Goal: Check status: Check status

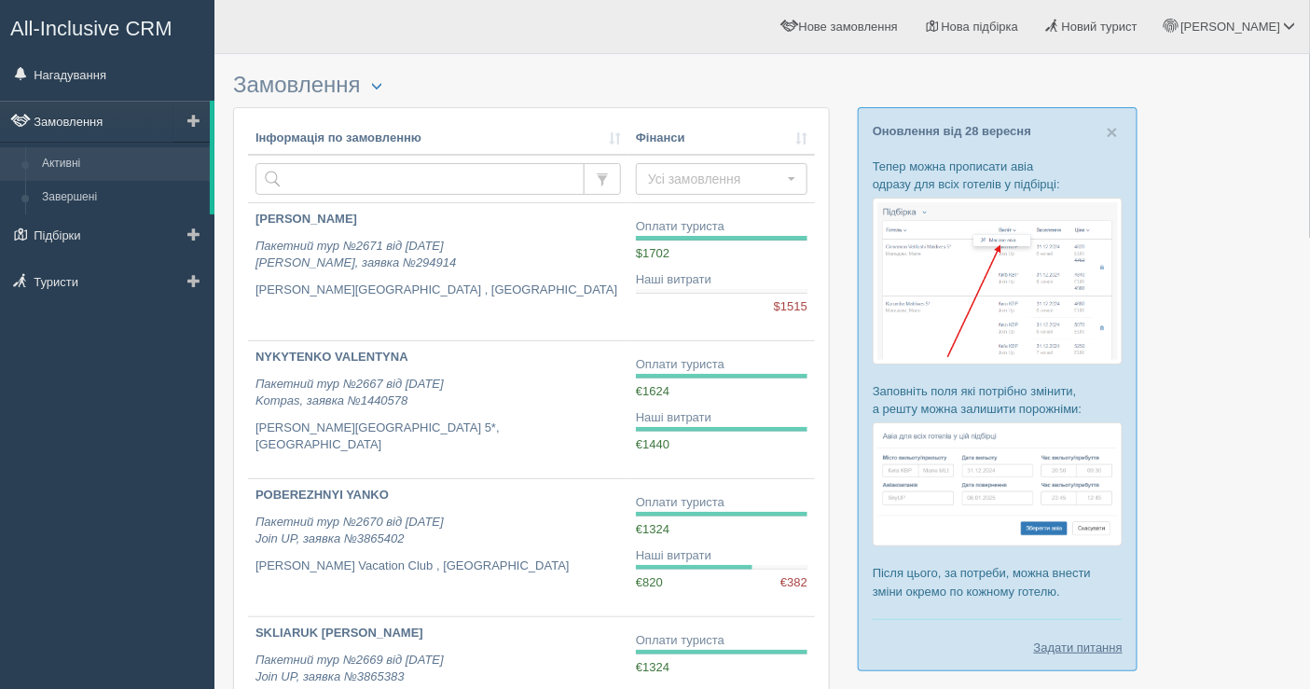
click at [117, 119] on link "Замовлення" at bounding box center [105, 121] width 210 height 41
click at [121, 80] on link "Нагадування" at bounding box center [107, 74] width 214 height 41
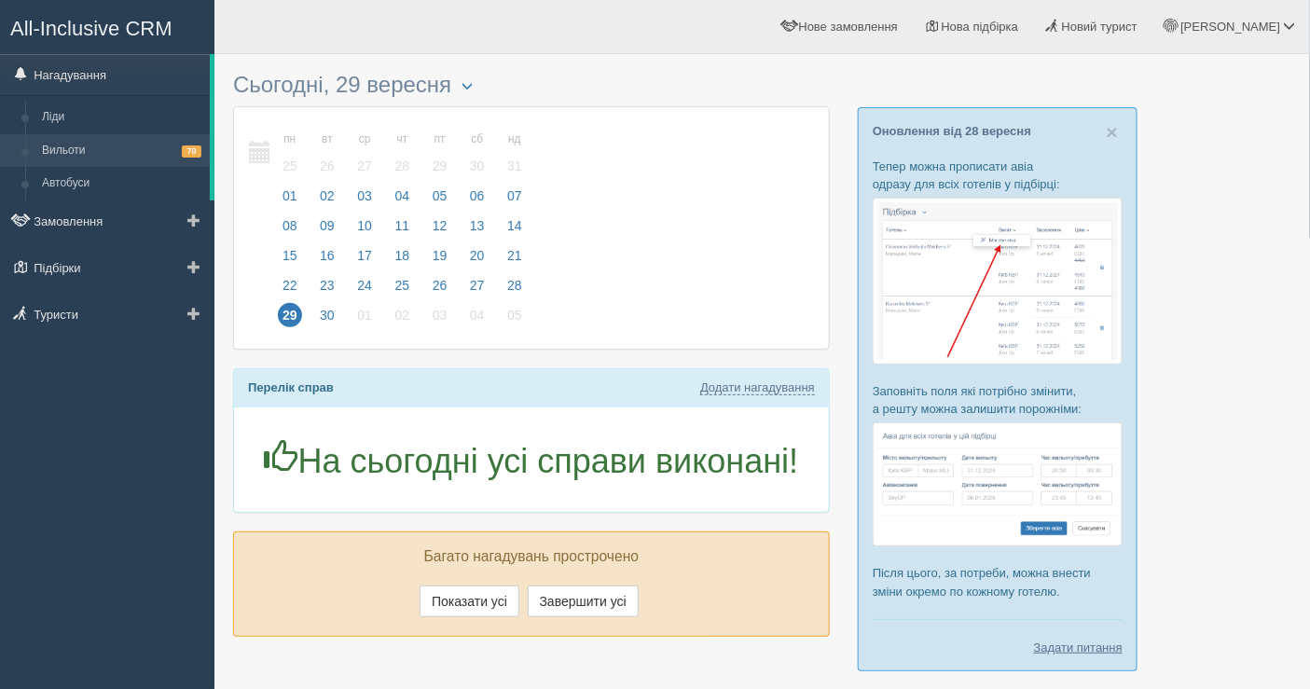
click at [129, 135] on link "Вильоти 70" at bounding box center [122, 151] width 176 height 34
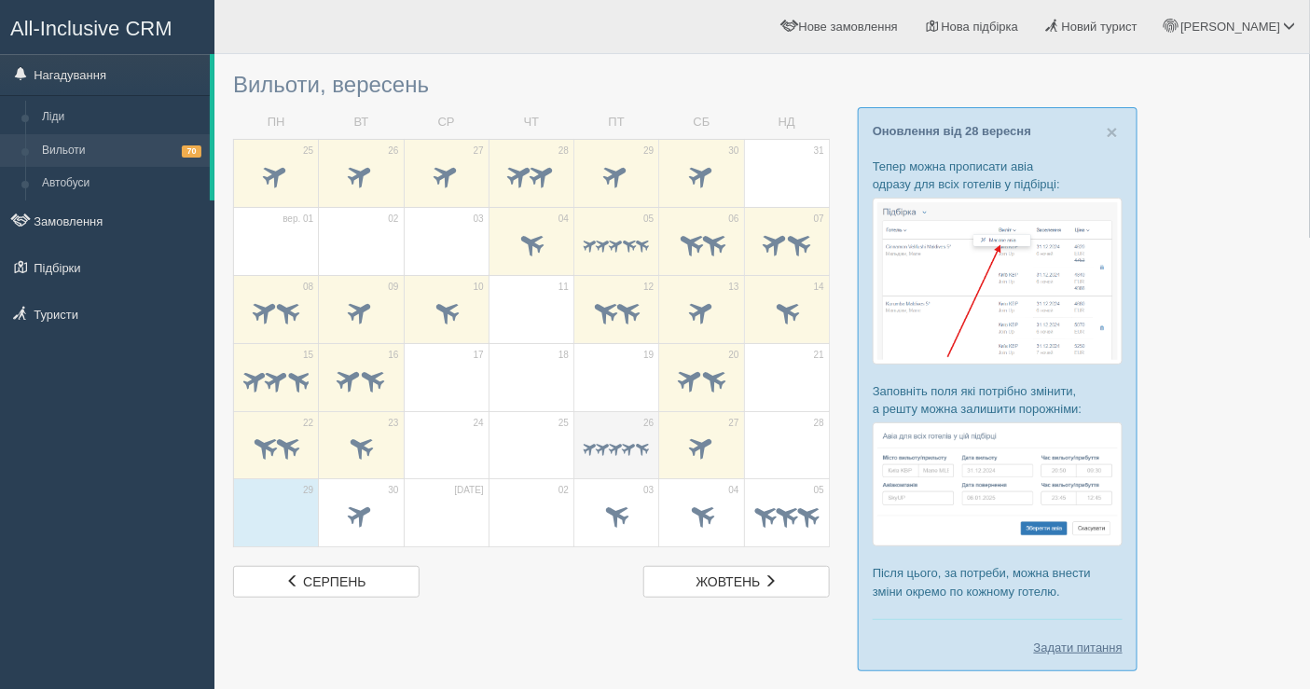
click at [615, 443] on span at bounding box center [617, 449] width 18 height 18
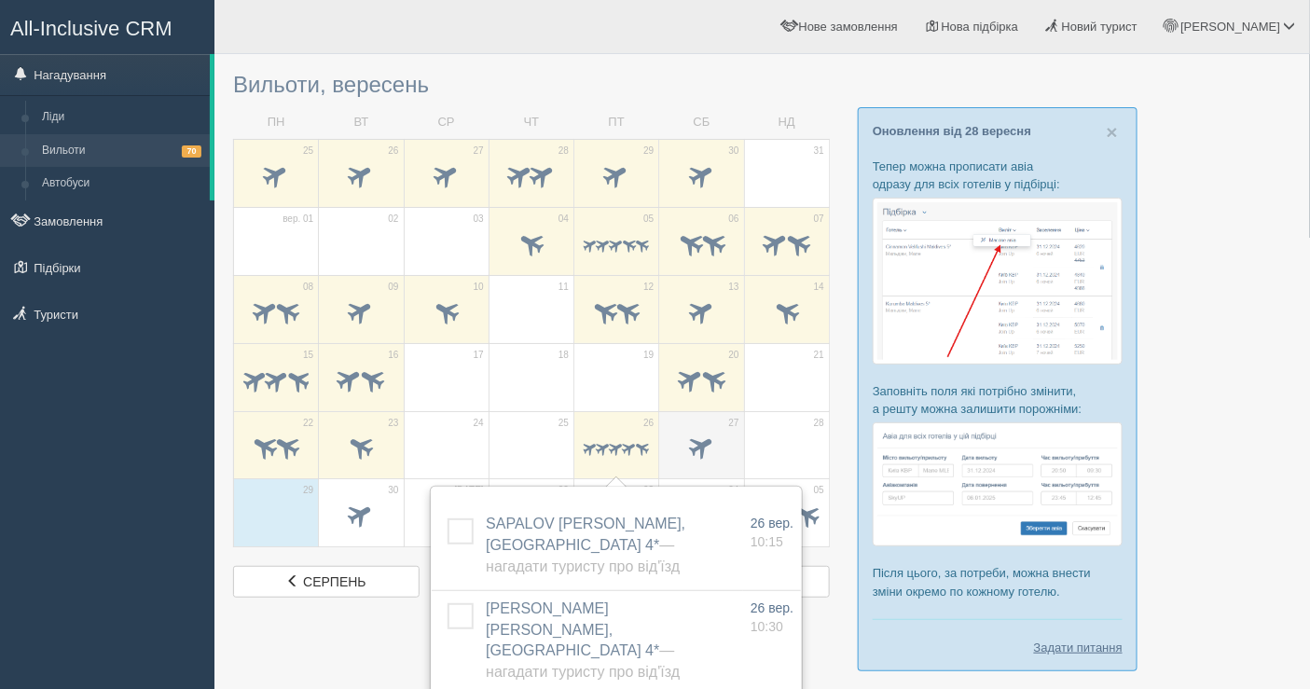
click at [706, 443] on span at bounding box center [701, 447] width 31 height 31
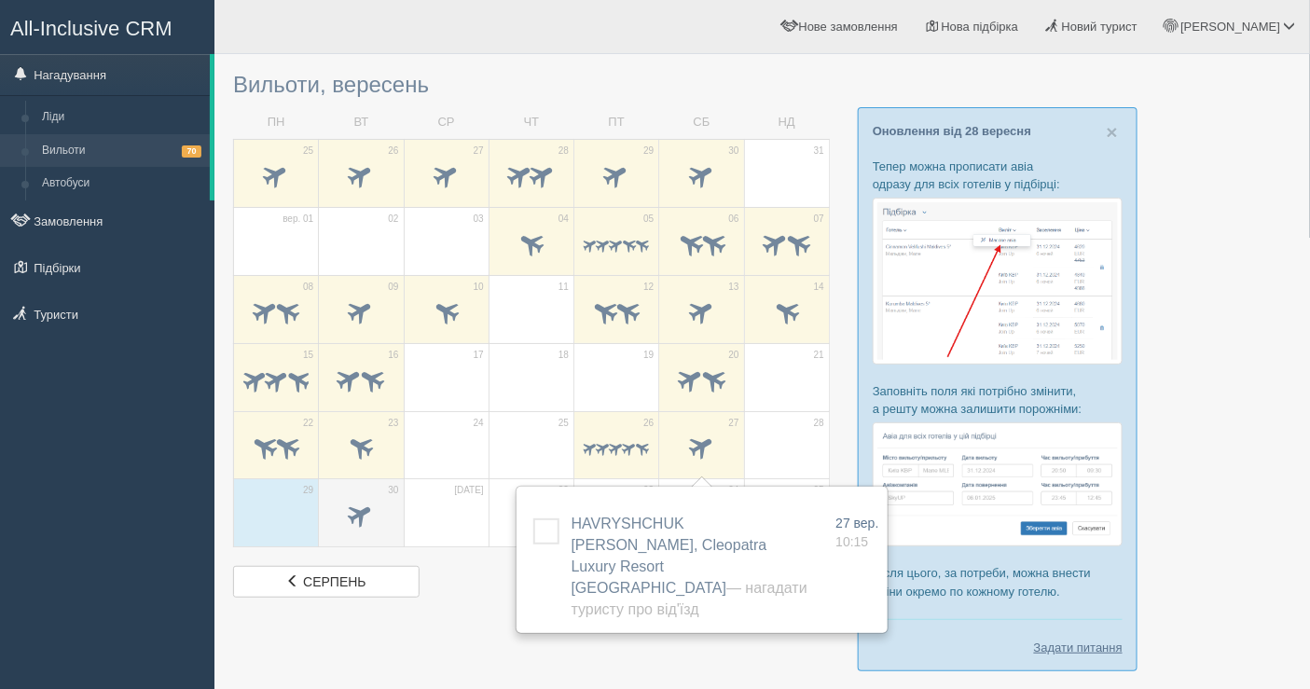
click at [364, 483] on td "30" at bounding box center [361, 513] width 85 height 68
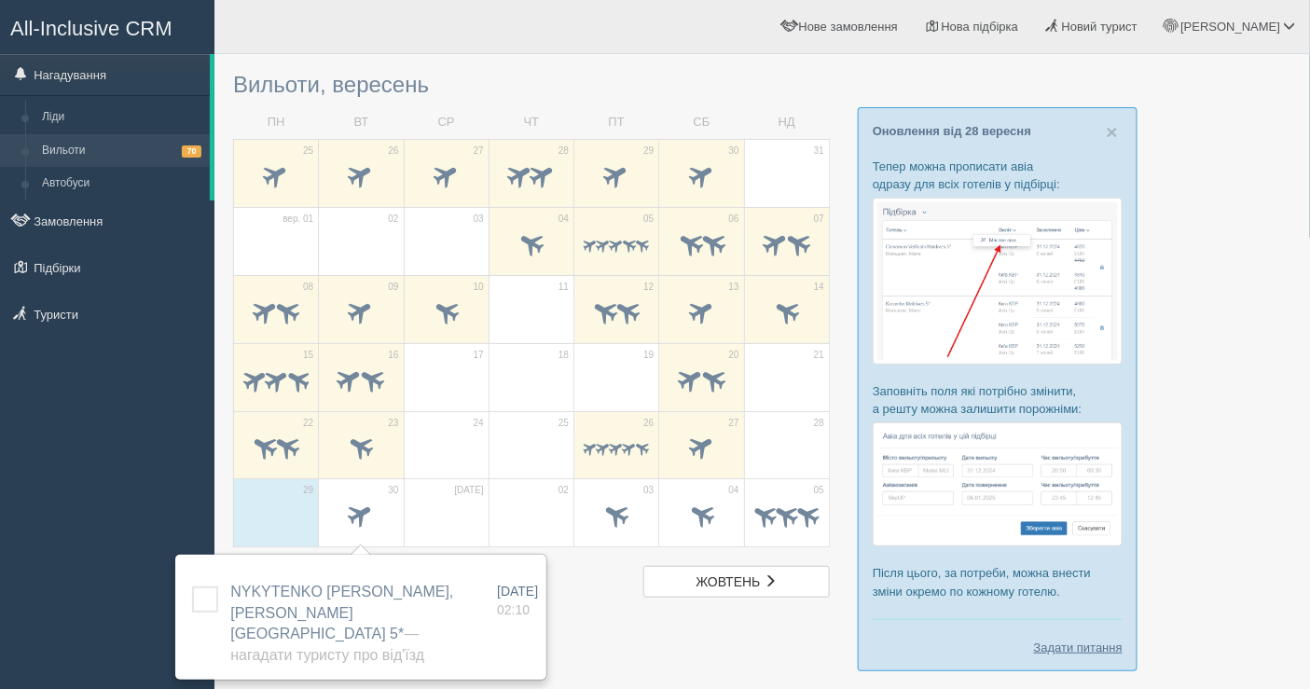
scroll to position [84, 0]
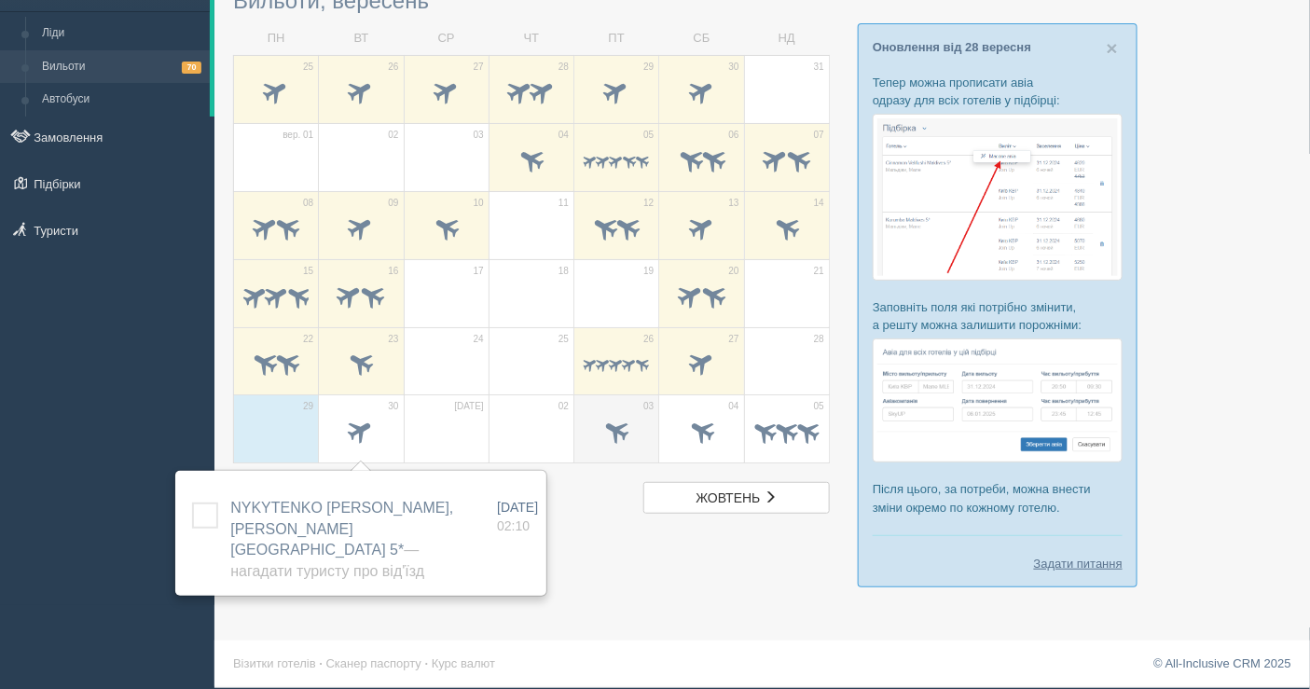
click at [641, 414] on div at bounding box center [616, 433] width 65 height 39
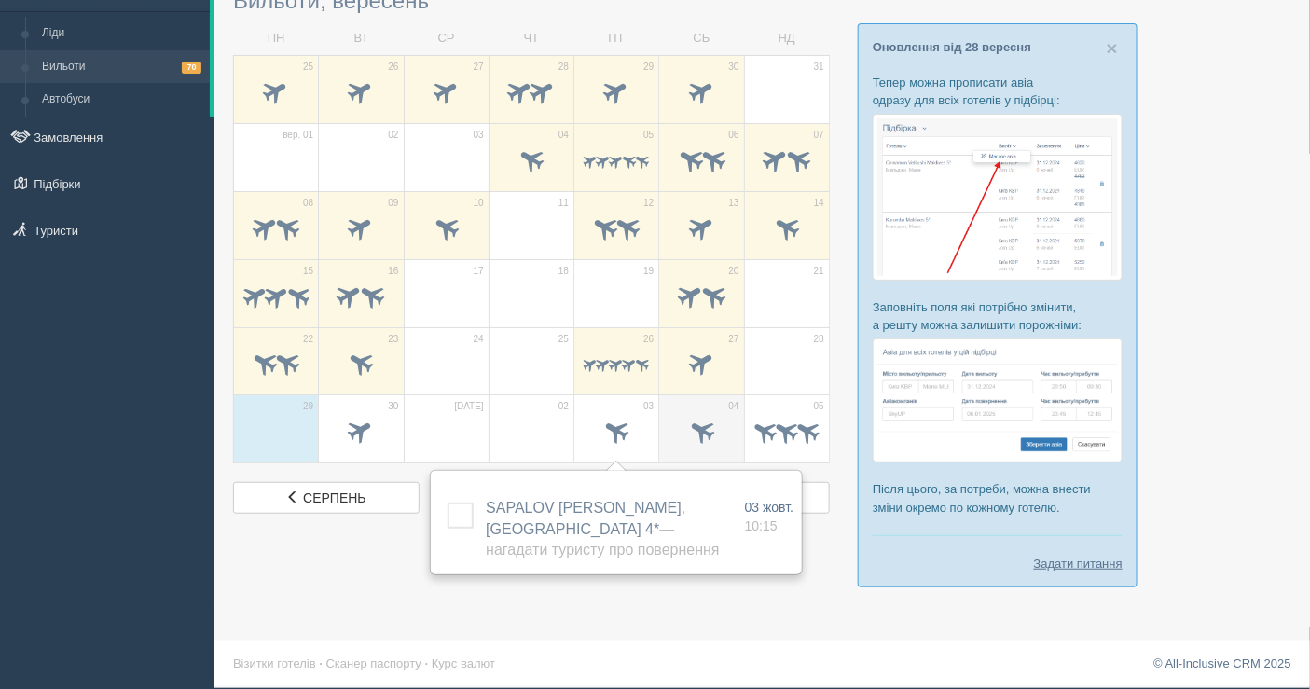
click at [700, 424] on span at bounding box center [701, 431] width 31 height 31
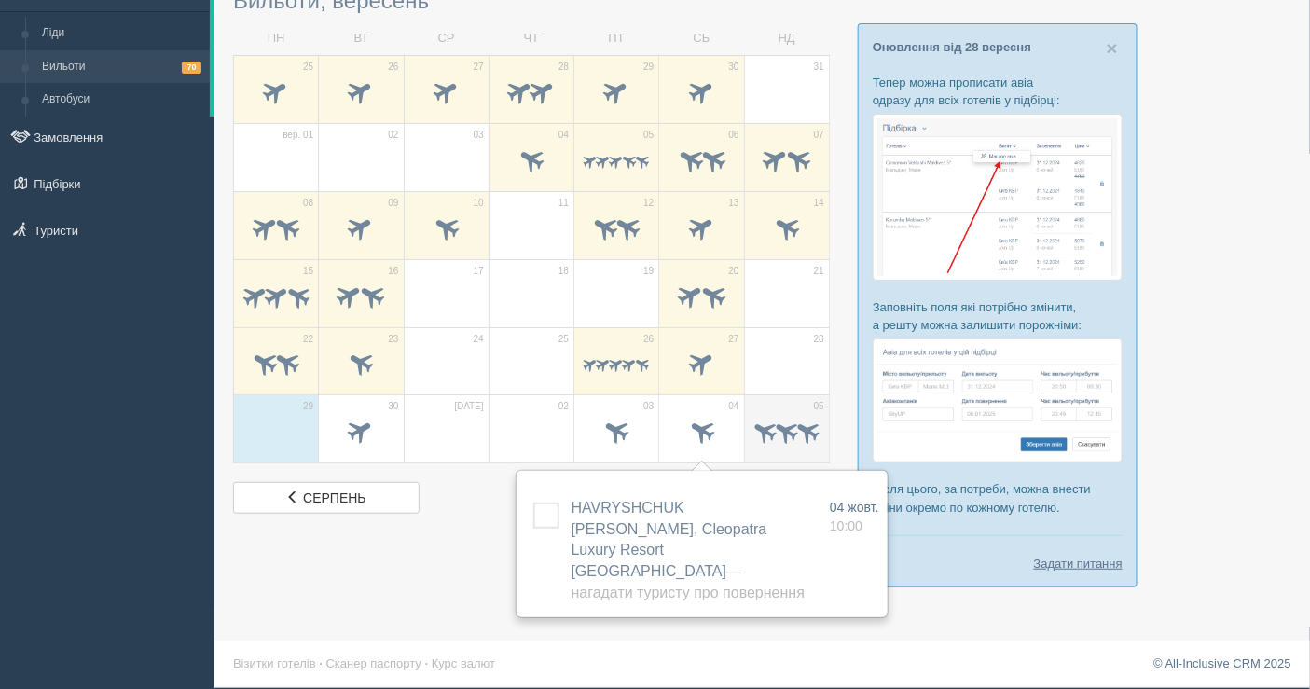
click at [775, 418] on span at bounding box center [786, 431] width 29 height 29
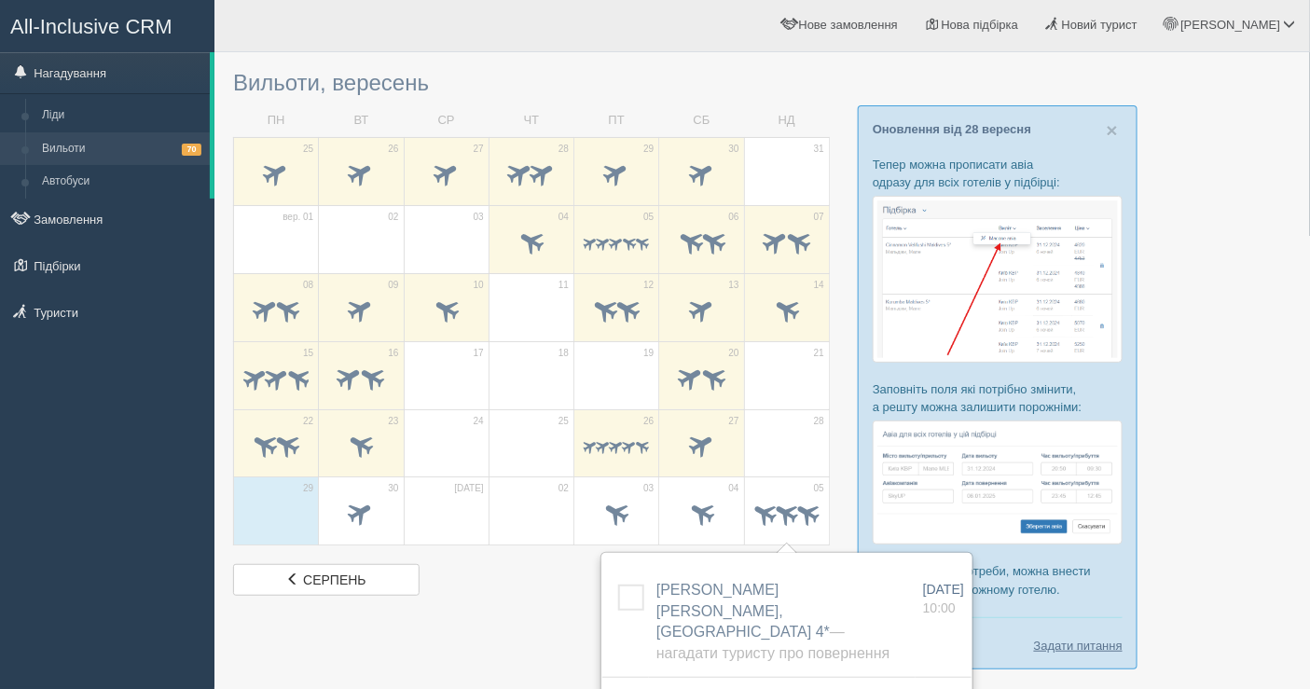
scroll to position [0, 0]
click at [1276, 448] on div at bounding box center [762, 376] width 1058 height 627
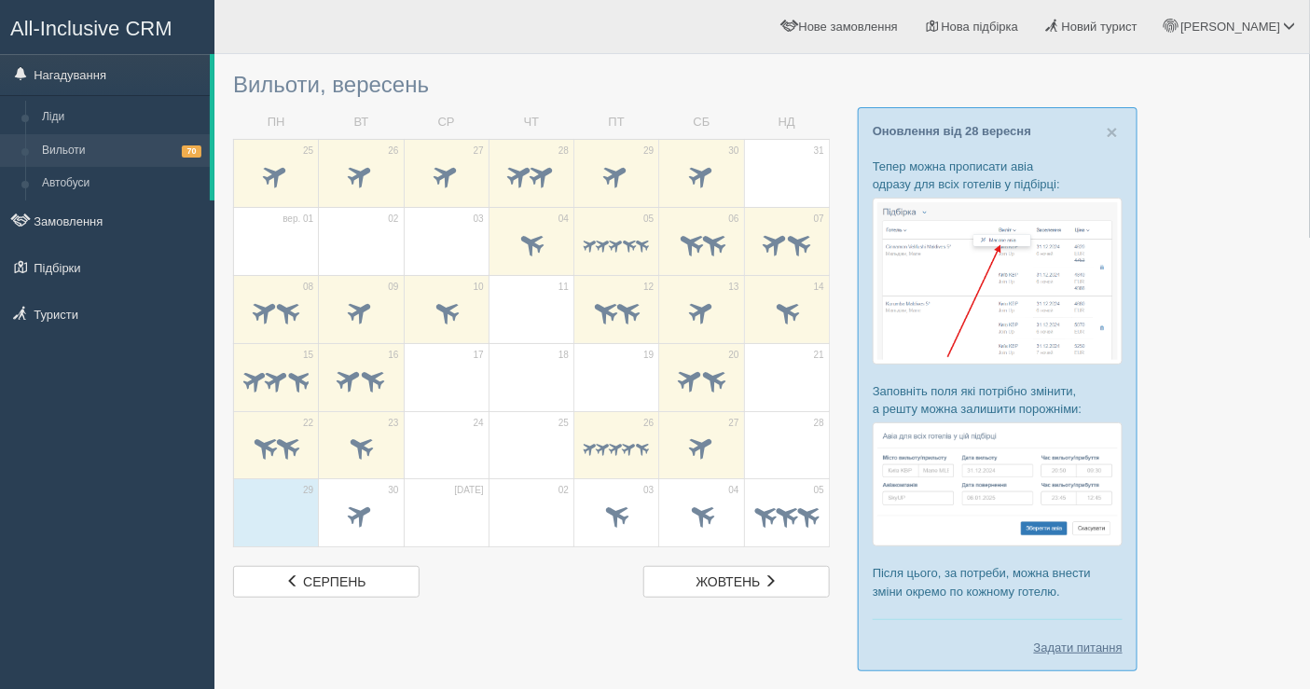
click at [300, 494] on td "29" at bounding box center [276, 513] width 85 height 68
click at [323, 581] on span "серпень" at bounding box center [334, 581] width 62 height 15
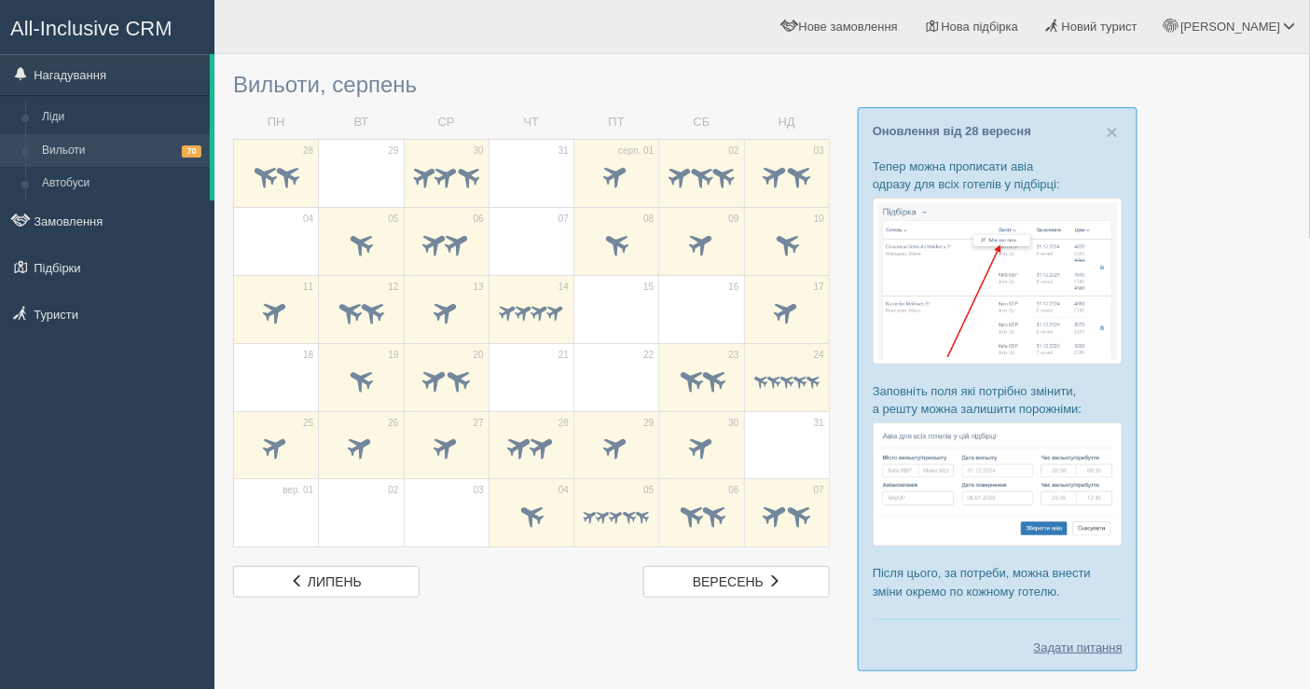
click at [323, 581] on span "липень" at bounding box center [335, 581] width 54 height 15
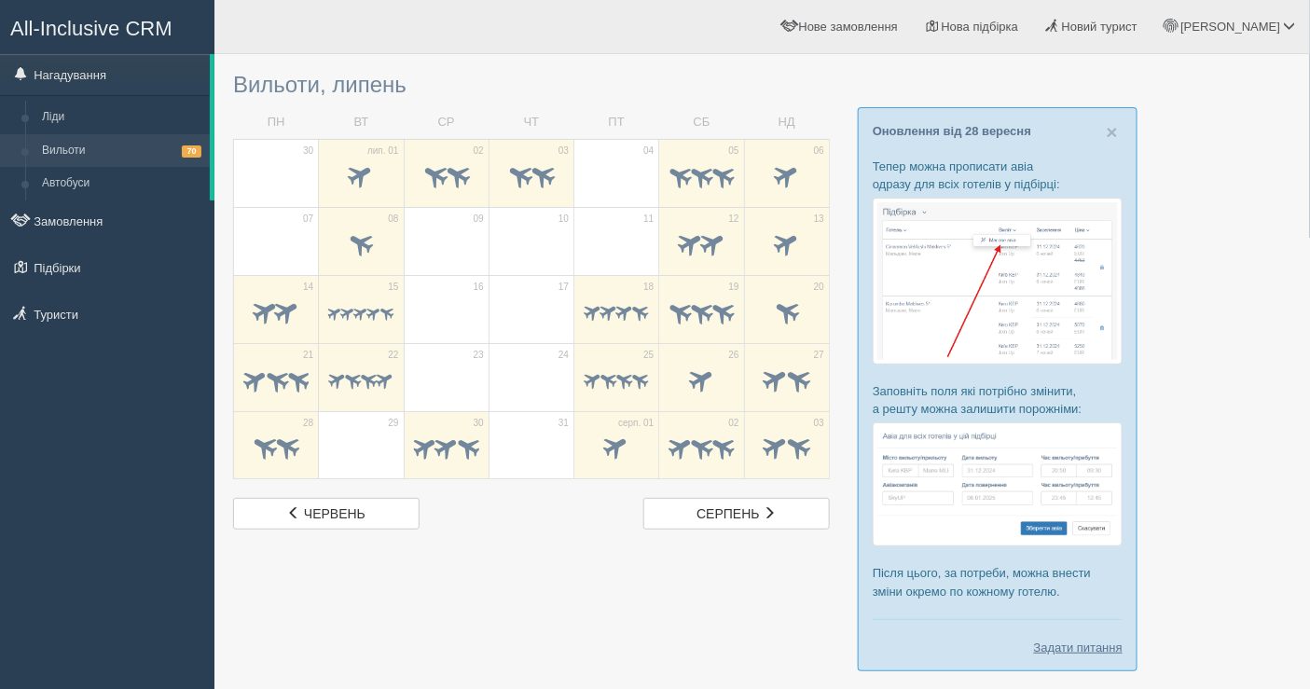
click at [323, 581] on div at bounding box center [762, 376] width 1058 height 627
click at [337, 506] on span "червень" at bounding box center [335, 513] width 62 height 15
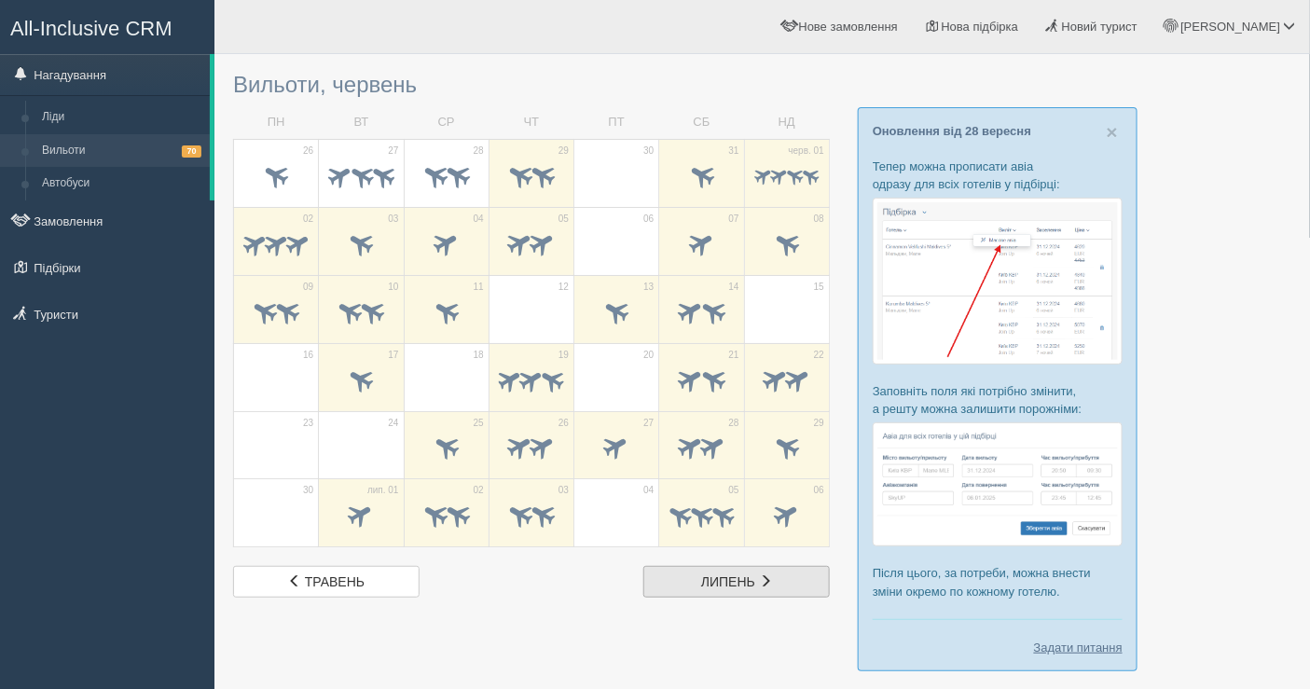
click at [715, 590] on link "лип. липень" at bounding box center [736, 582] width 186 height 32
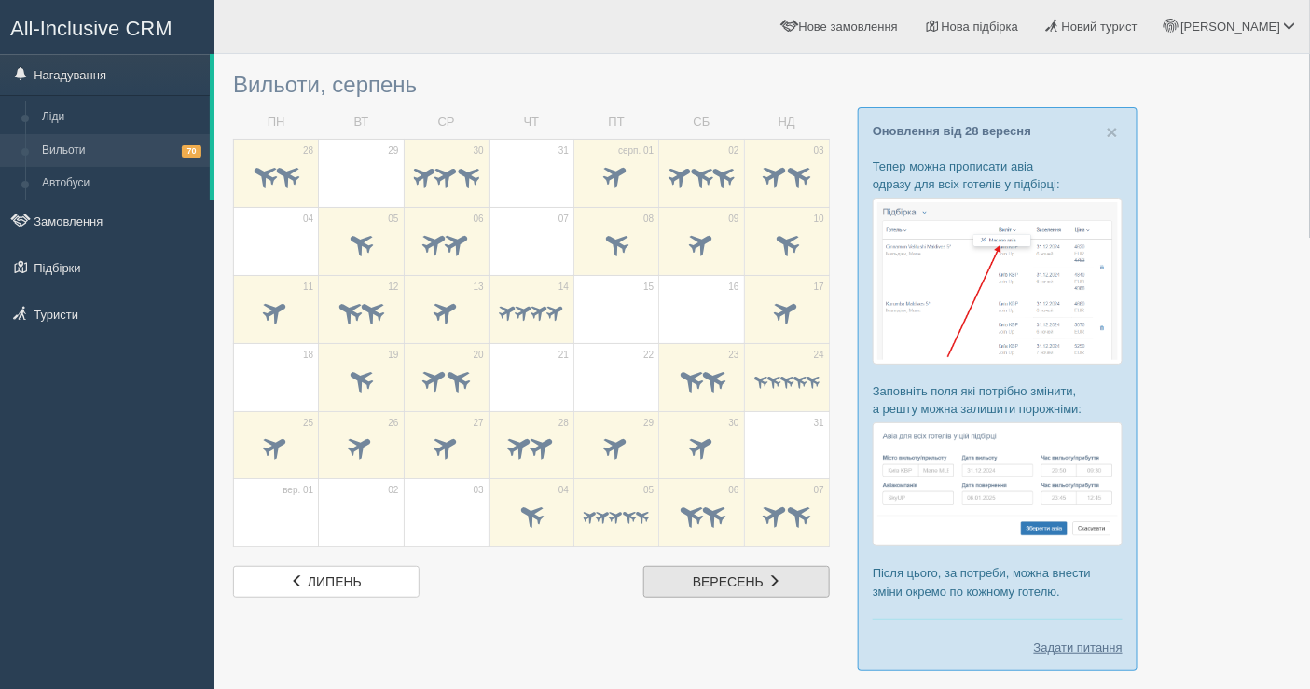
click at [734, 574] on span "вересень" at bounding box center [728, 581] width 71 height 15
